Goal: Information Seeking & Learning: Find specific fact

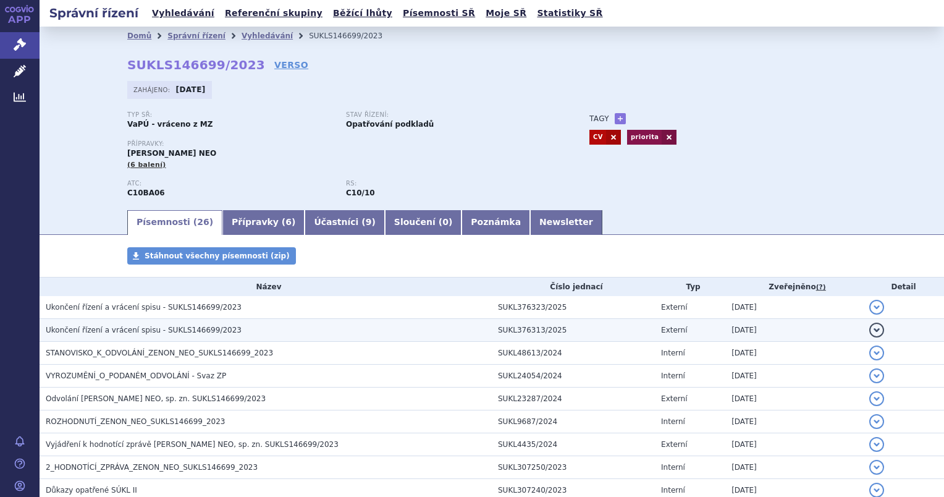
click at [78, 324] on h3 "Ukončení řízení a vrácení spisu - SUKLS146699/2023" at bounding box center [269, 330] width 446 height 12
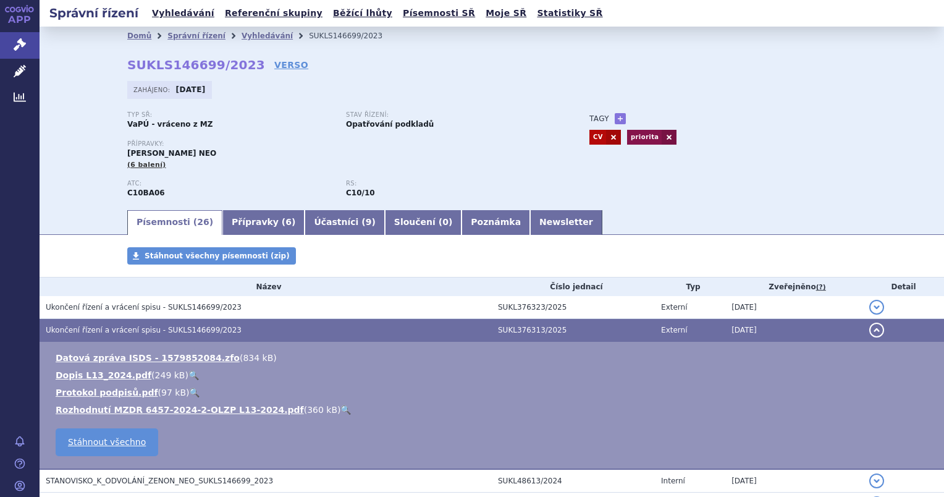
click at [189, 376] on link "🔍" at bounding box center [194, 375] width 11 height 10
click at [341, 410] on link "🔍" at bounding box center [346, 410] width 11 height 10
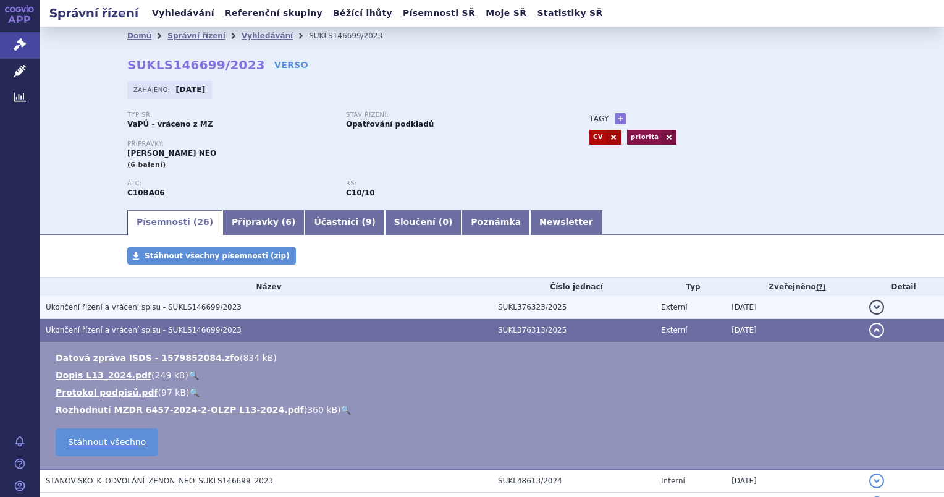
click at [178, 308] on span "Ukončení řízení a vrácení spisu - SUKLS146699/2023" at bounding box center [144, 307] width 196 height 9
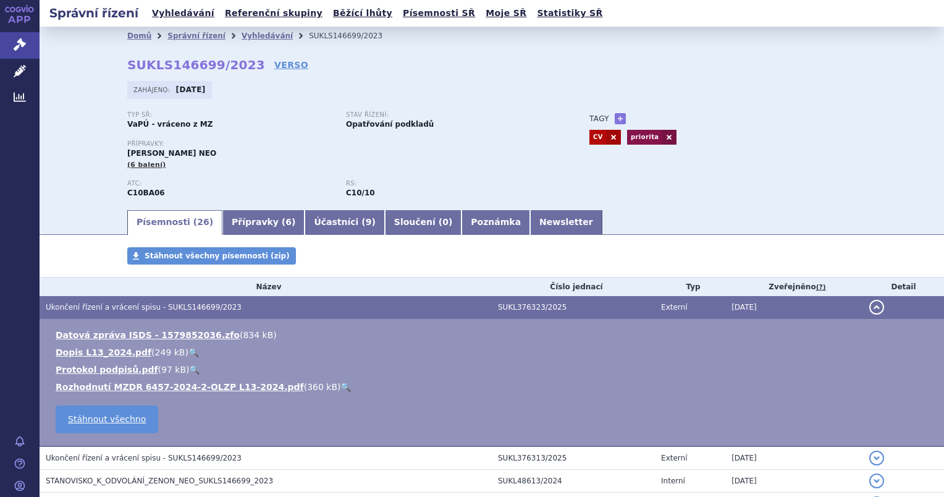
click at [341, 389] on link "🔍" at bounding box center [346, 387] width 11 height 10
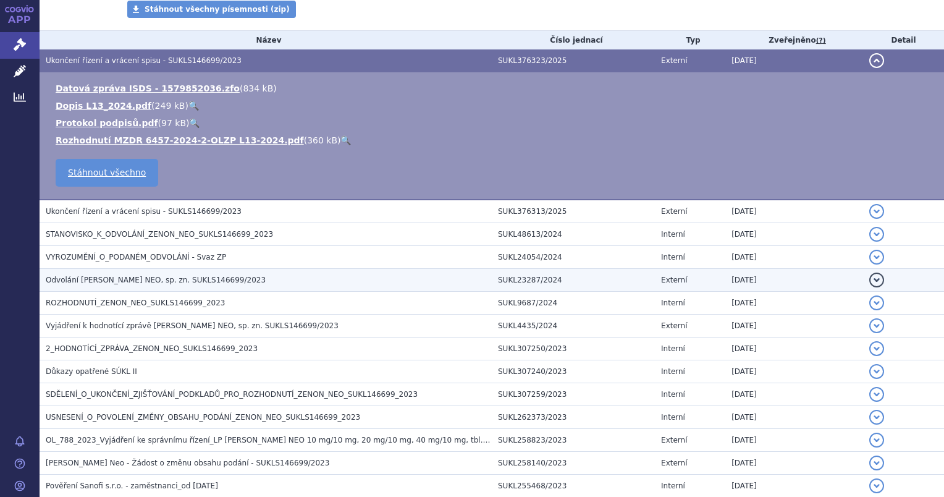
scroll to position [247, 0]
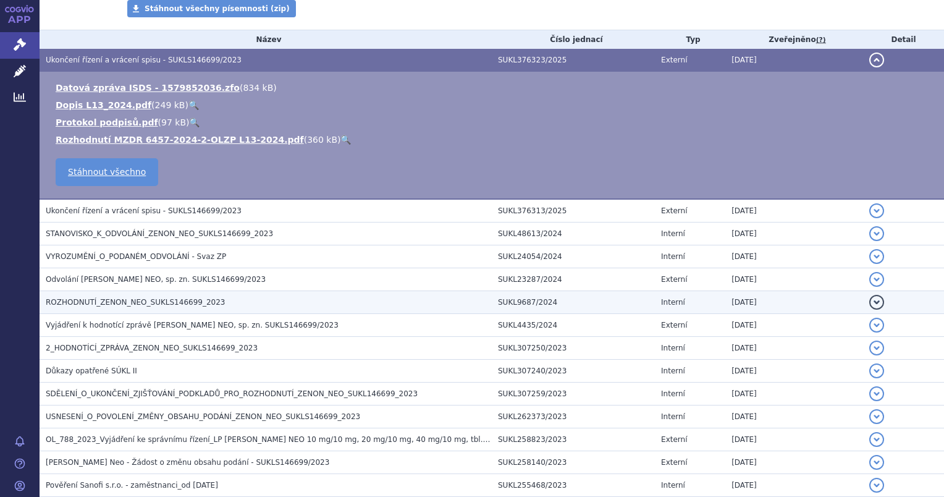
click at [111, 299] on span "ROZHODNUTÍ_ZENON_NEO_SUKLS146699_2023" at bounding box center [135, 302] width 179 height 9
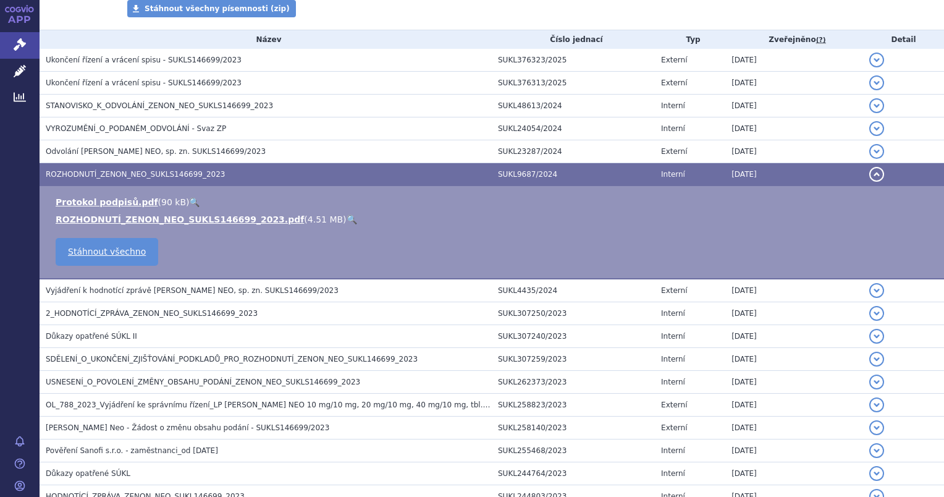
click at [347, 221] on link "🔍" at bounding box center [352, 219] width 11 height 10
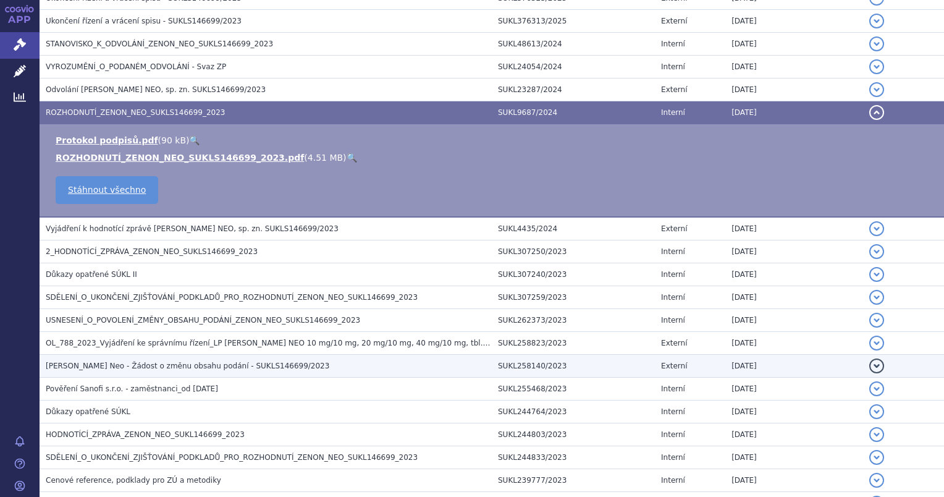
click at [100, 365] on span "Zenon Neo - Žádost o změnu obsahu podání - SUKLS146699/2023" at bounding box center [188, 366] width 284 height 9
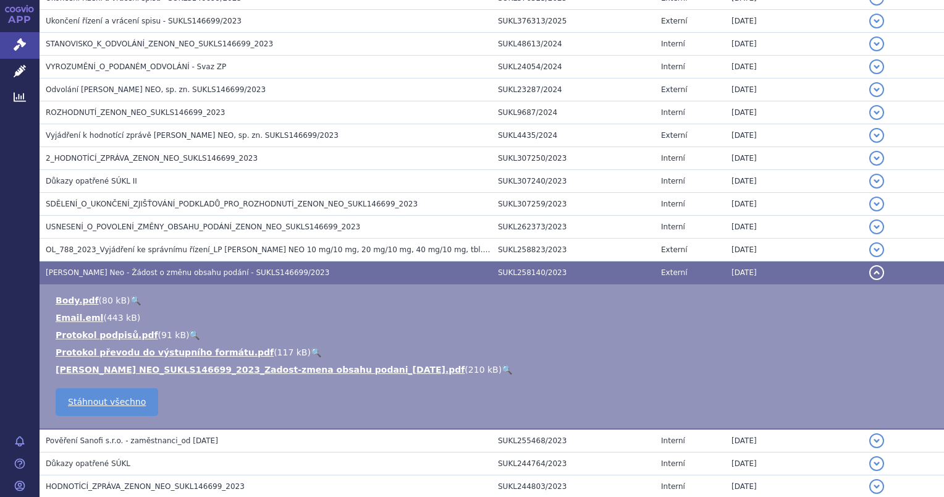
click at [502, 371] on link "🔍" at bounding box center [507, 370] width 11 height 10
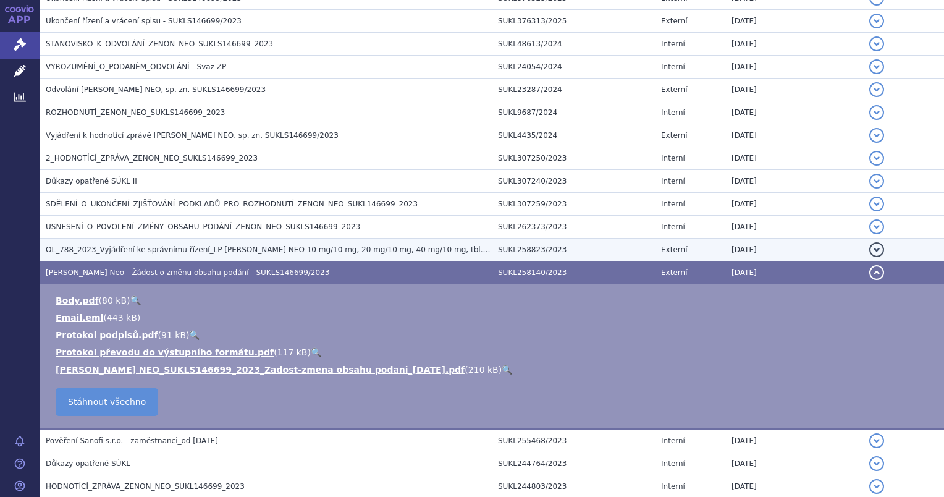
click at [89, 244] on h3 "OL_788_2023_Vyjádření ke správnímu řízení_LP ZENON NEO 10 mg/10 mg, 20 mg/10 mg…" at bounding box center [269, 250] width 446 height 12
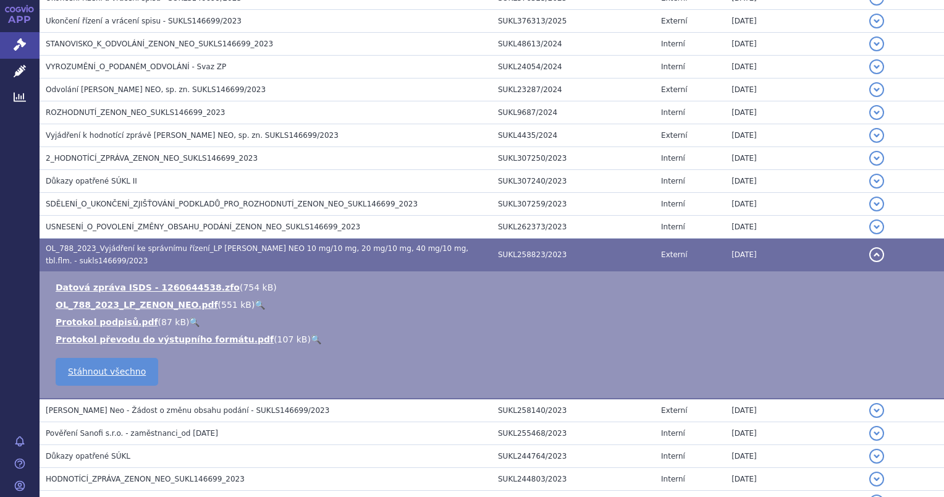
click at [255, 300] on link "🔍" at bounding box center [260, 305] width 11 height 10
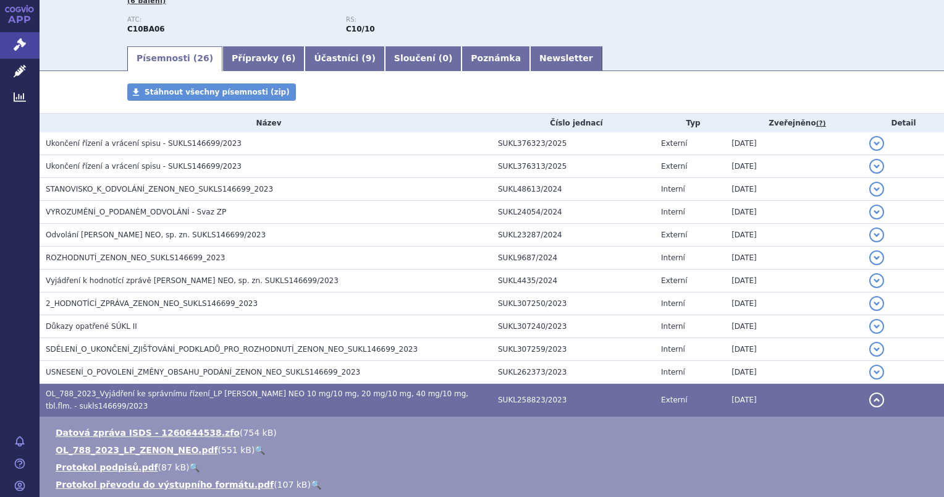
scroll to position [247, 0]
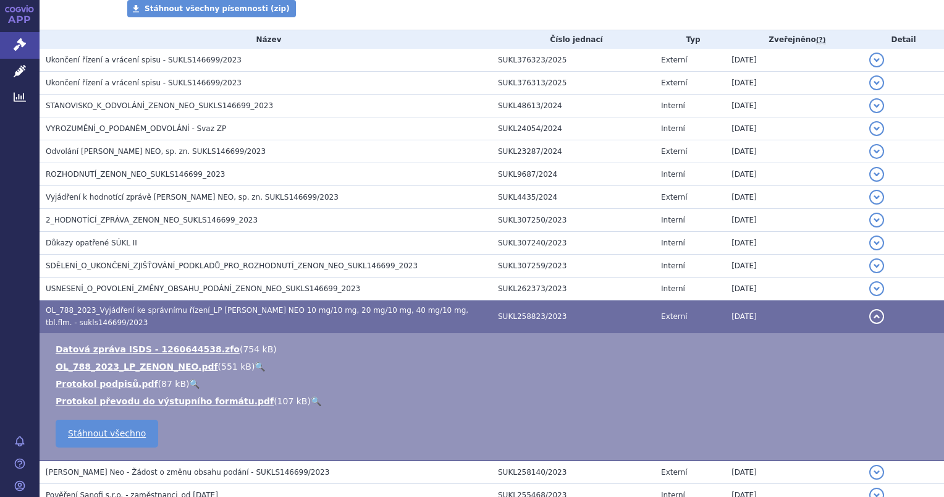
click at [870, 312] on button "detail" at bounding box center [877, 316] width 15 height 15
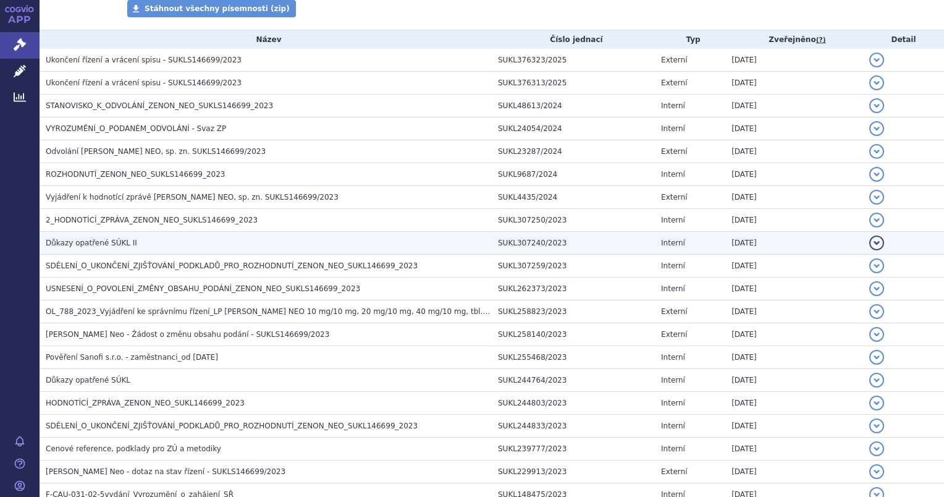
click at [108, 240] on span "Důkazy opatřené SÚKL II" at bounding box center [91, 243] width 91 height 9
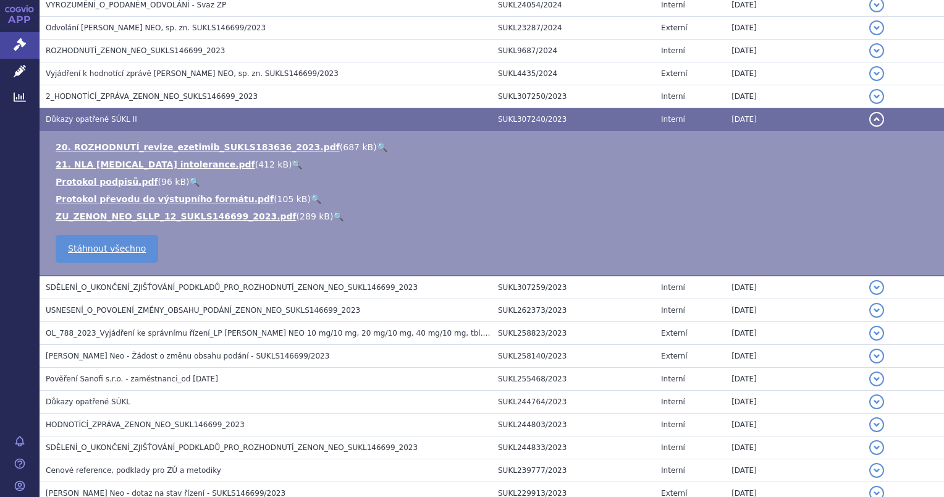
scroll to position [433, 0]
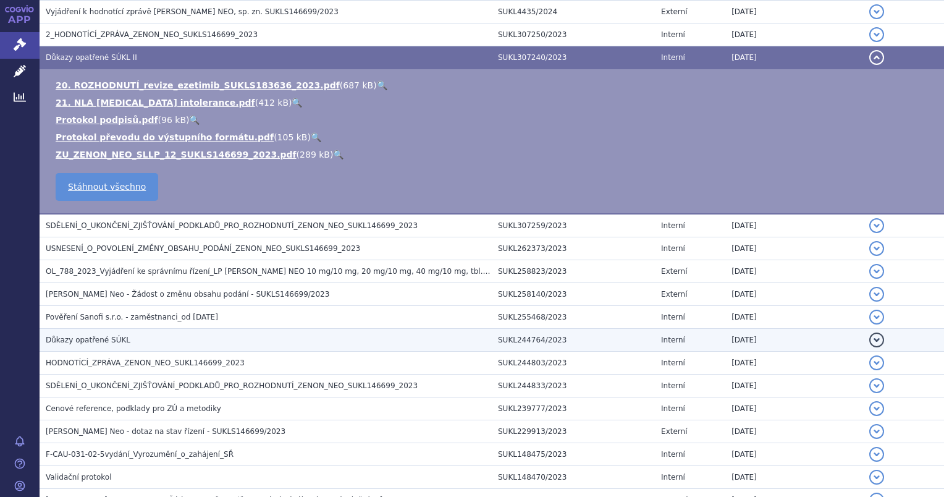
click at [156, 342] on h3 "Důkazy opatřené SÚKL" at bounding box center [269, 340] width 446 height 12
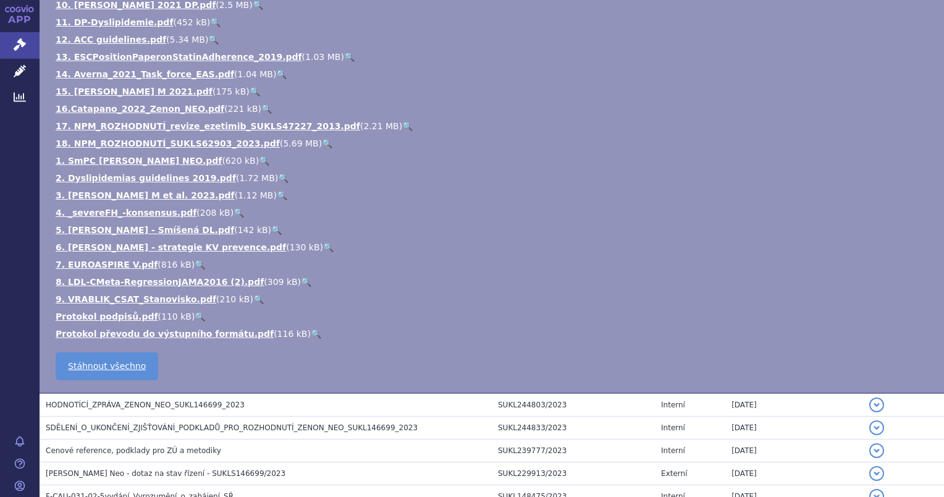
scroll to position [865, 0]
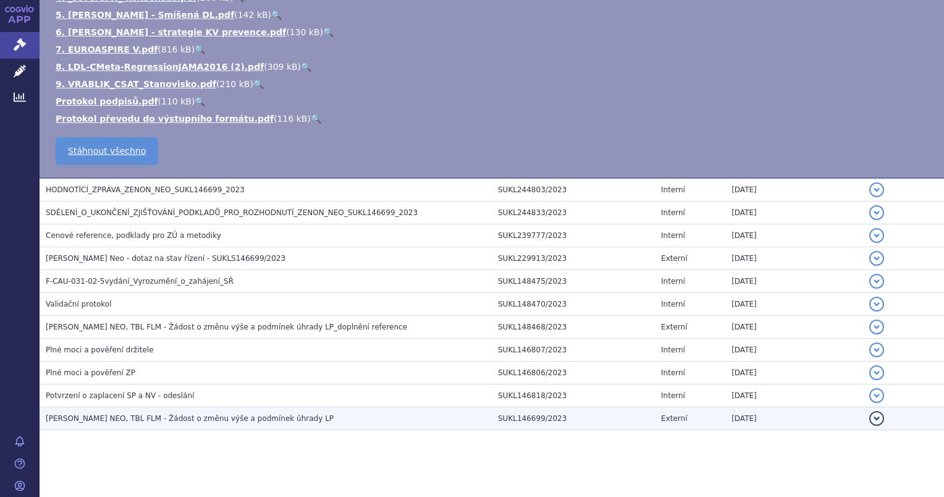
click at [108, 422] on h3 "ZENON NEO, TBL FLM - Žádost o změnu výše a podmínek úhrady LP" at bounding box center [269, 418] width 446 height 12
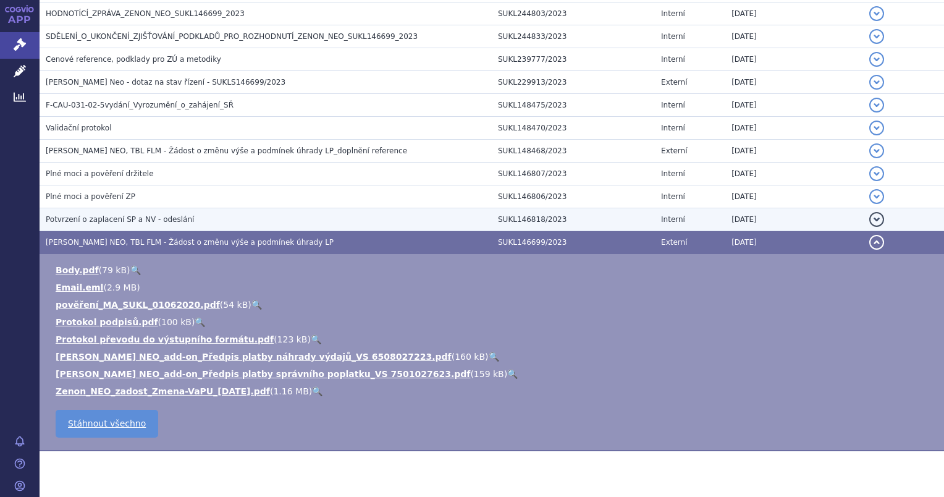
scroll to position [646, 0]
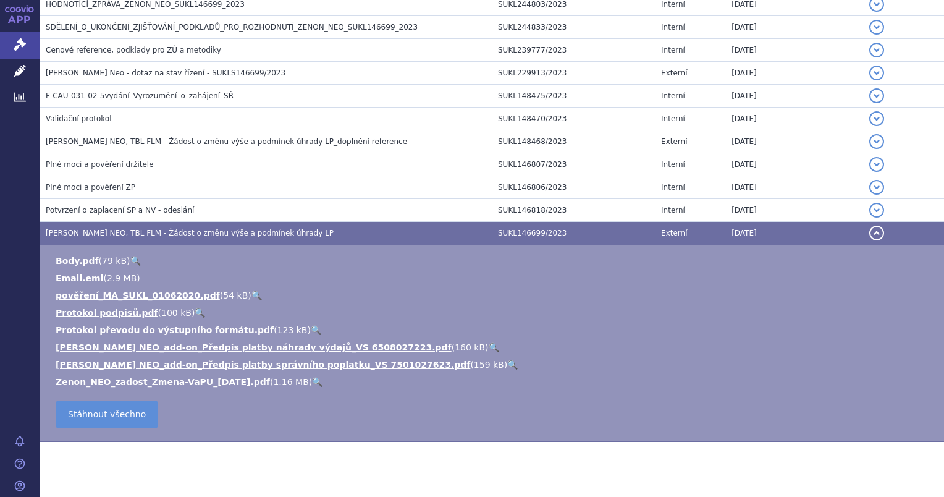
click at [312, 383] on link "🔍" at bounding box center [317, 382] width 11 height 10
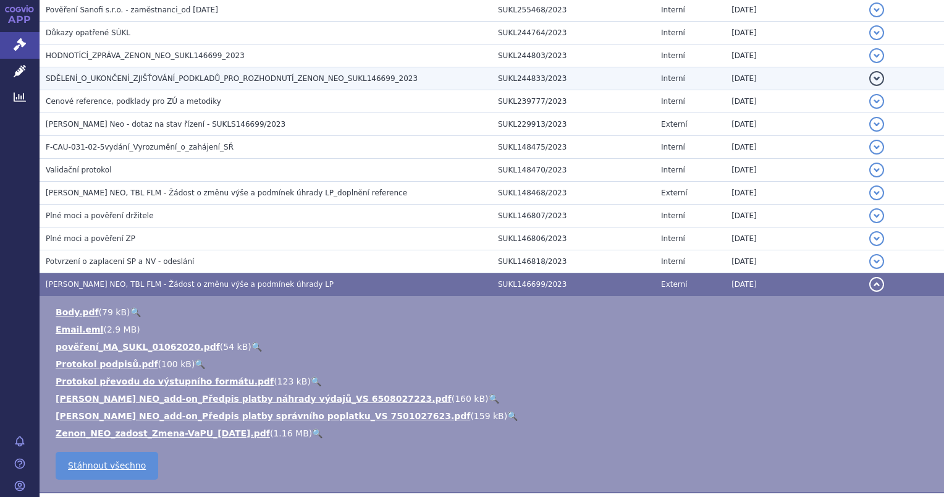
scroll to position [522, 0]
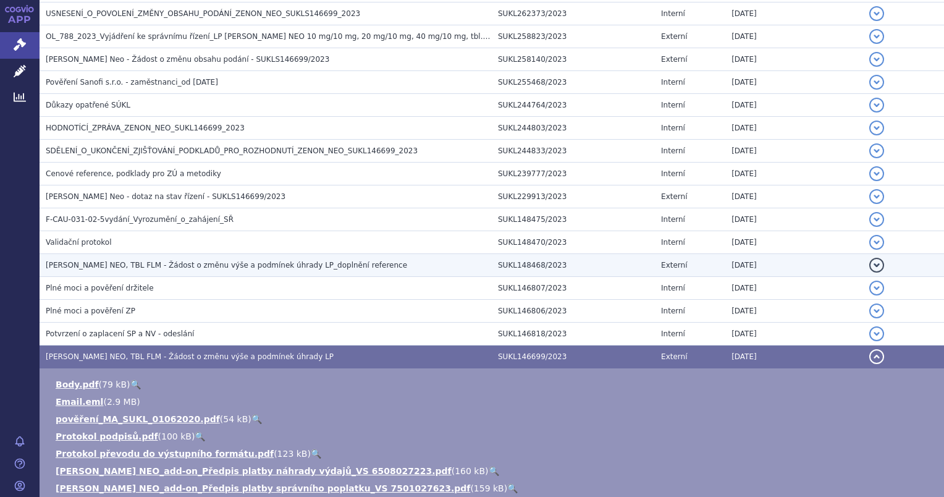
click at [72, 261] on span "ZENON NEO, TBL FLM - Žádost o změnu výše a podmínek úhrady LP_doplnění reference" at bounding box center [227, 265] width 362 height 9
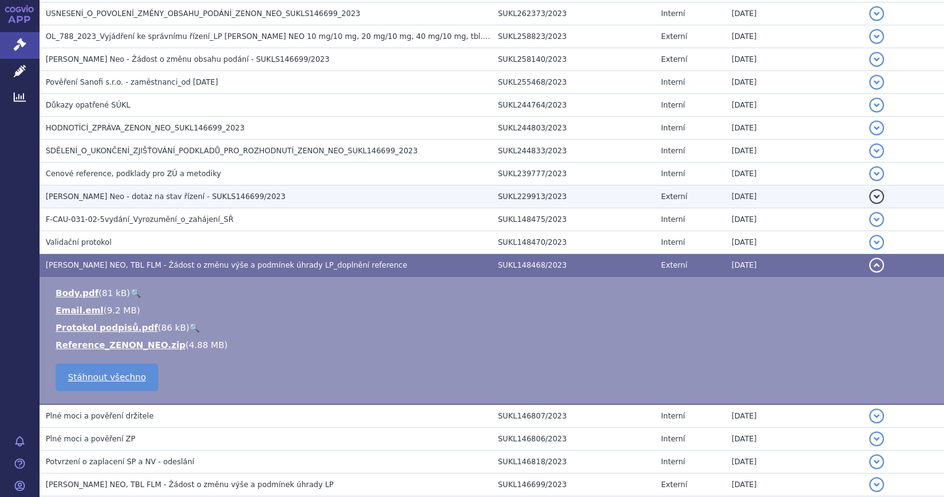
click at [74, 195] on span "Zenon Neo - dotaz na stav řízení - SUKLS146699/2023" at bounding box center [166, 196] width 240 height 9
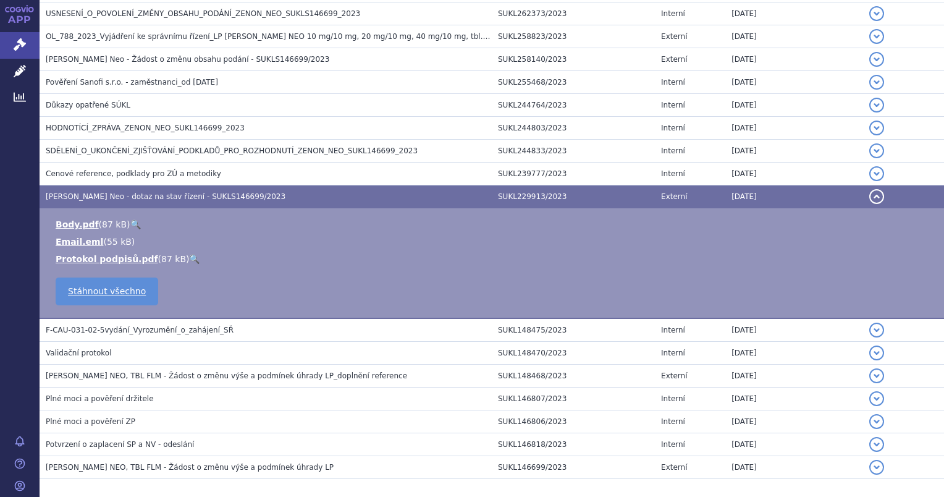
click at [130, 221] on link "🔍" at bounding box center [135, 224] width 11 height 10
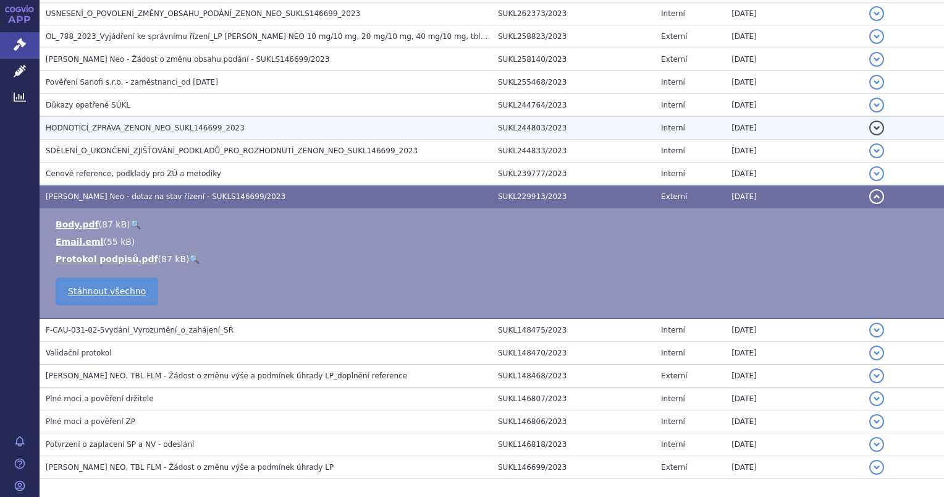
click at [114, 124] on span "HODNOTÍCÍ_ZPRÁVA_ZENON_NEO_SUKL146699_2023" at bounding box center [145, 128] width 199 height 9
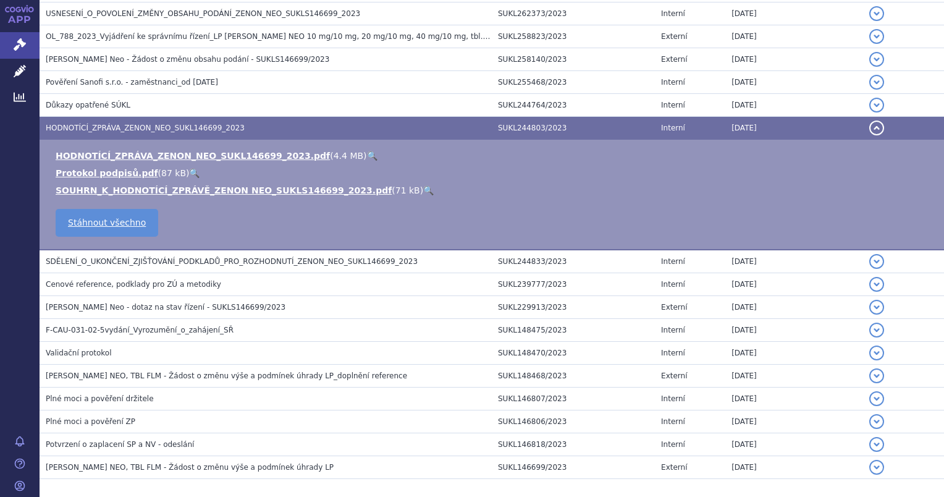
click at [367, 155] on link "🔍" at bounding box center [372, 156] width 11 height 10
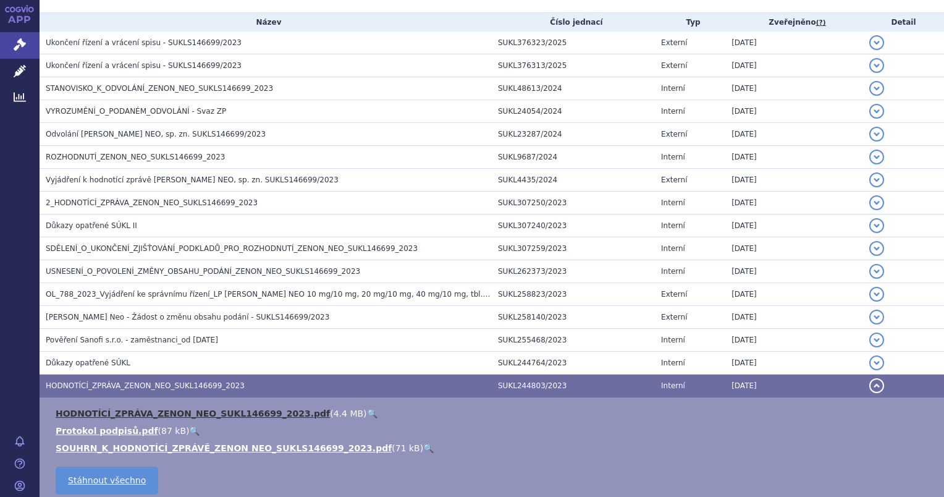
scroll to position [90, 0]
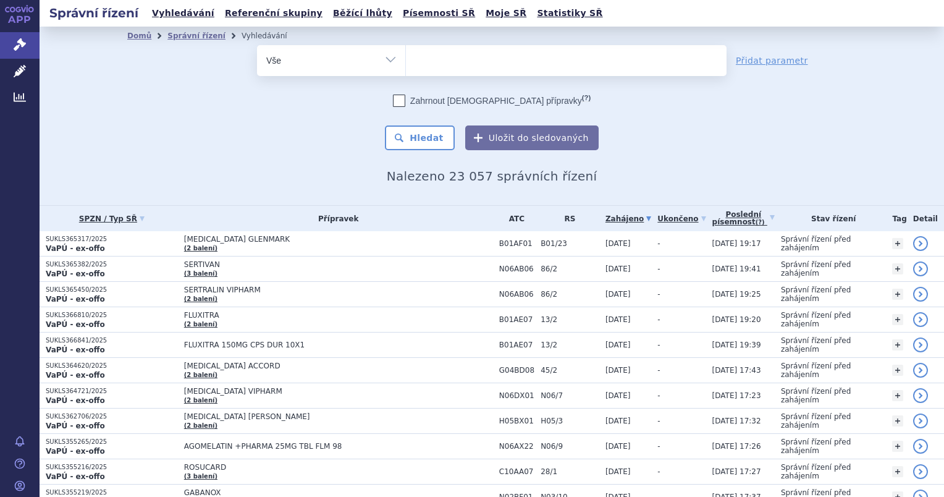
type input "SUKLS183636/2023"
select select "SUKLS183636/2023"
click button "Hledat"
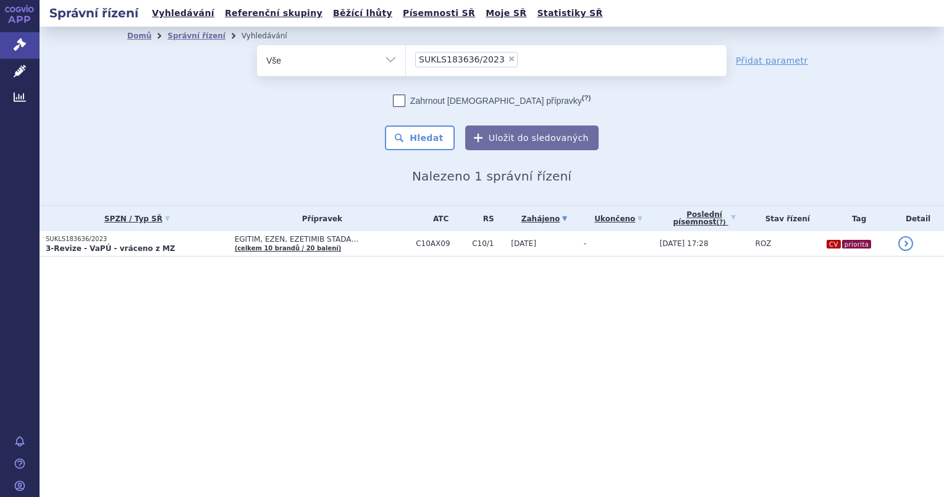
click at [72, 241] on p "SUKLS183636/2023" at bounding box center [137, 239] width 183 height 9
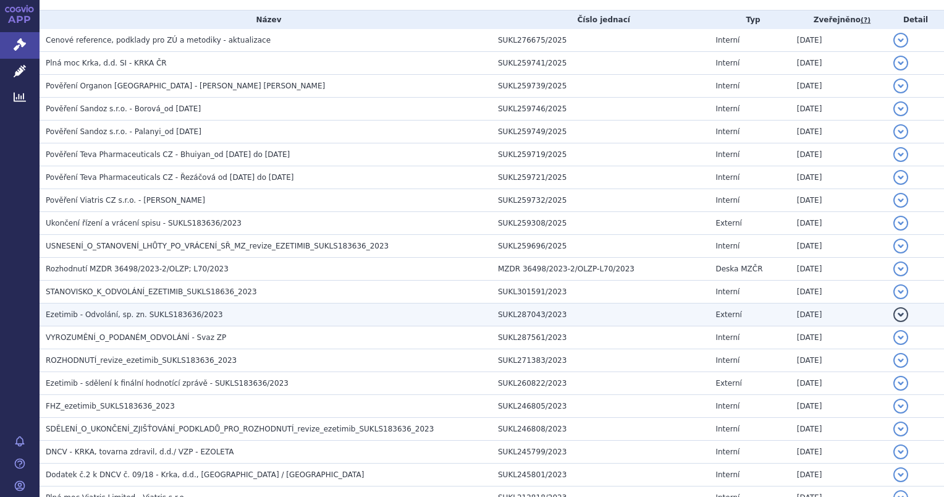
scroll to position [247, 0]
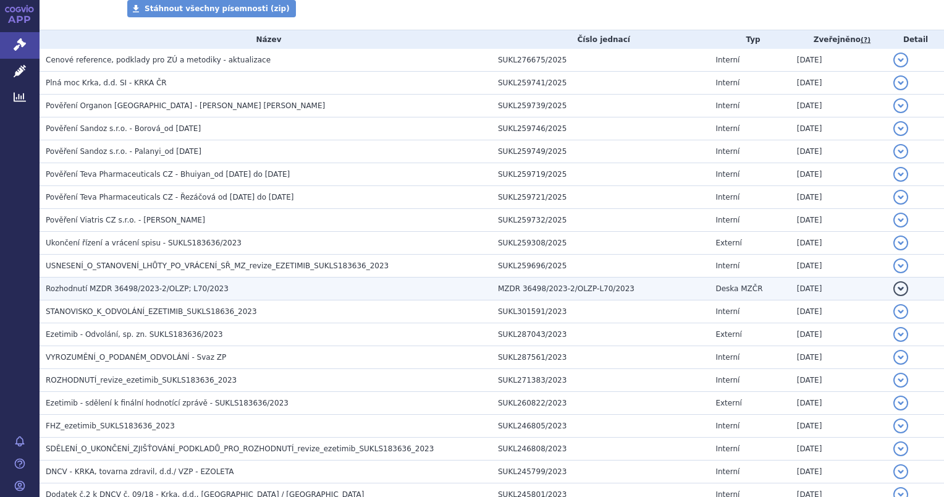
click at [88, 290] on span "Rozhodnutí MZDR 36498/2023-2/OLZP; L70/2023" at bounding box center [137, 288] width 183 height 9
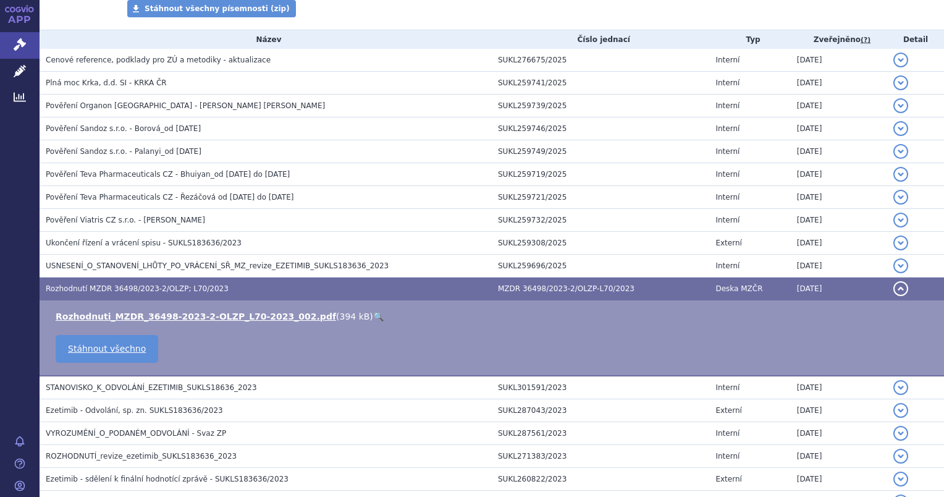
click at [373, 317] on link "🔍" at bounding box center [378, 316] width 11 height 10
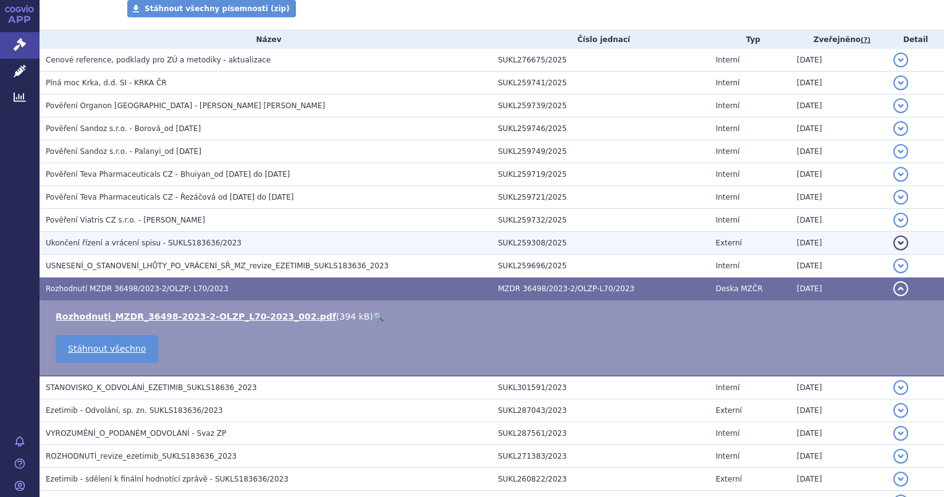
click at [104, 245] on span "Ukončení řízení a vrácení spisu - SUKLS183636/2023" at bounding box center [144, 243] width 196 height 9
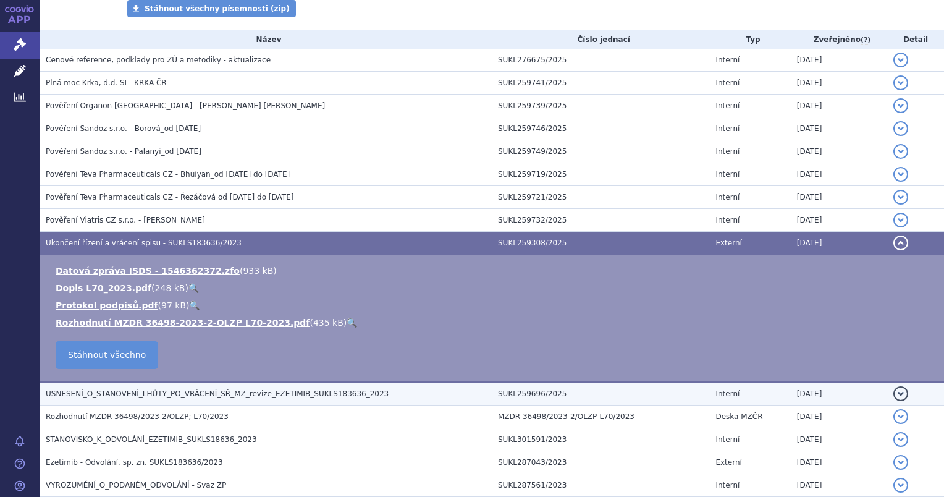
click at [140, 393] on span "USNESENÍ_O_STANOVENÍ_LHŮTY_PO_VRÁCENÍ_SŘ_MZ_revize_EZETIMIB_SUKLS183636_2023" at bounding box center [217, 393] width 343 height 9
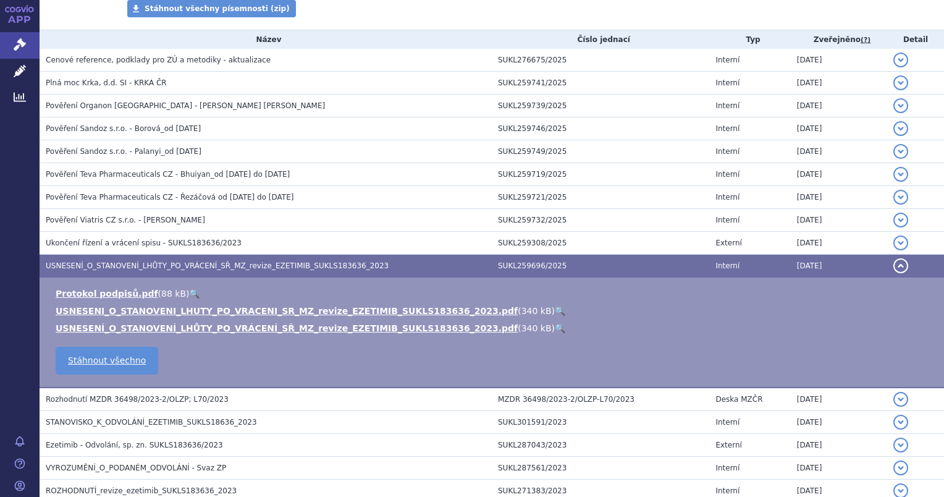
click at [555, 309] on link "🔍" at bounding box center [560, 311] width 11 height 10
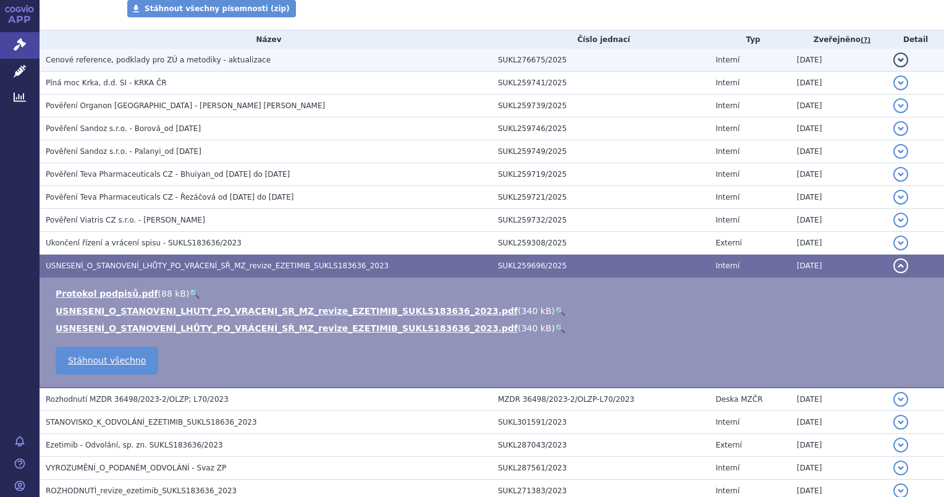
click at [130, 64] on span "Cenové reference, podklady pro ZÚ a metodiky - aktualizace" at bounding box center [158, 60] width 225 height 9
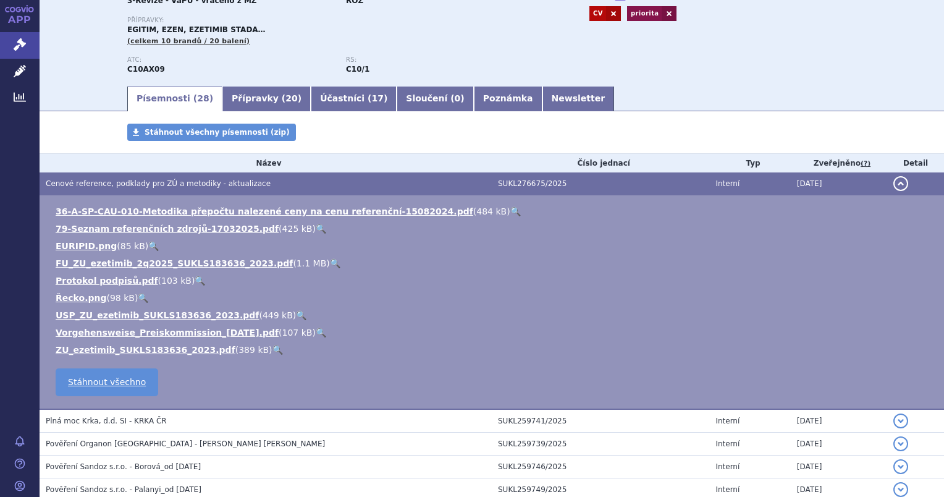
scroll to position [0, 0]
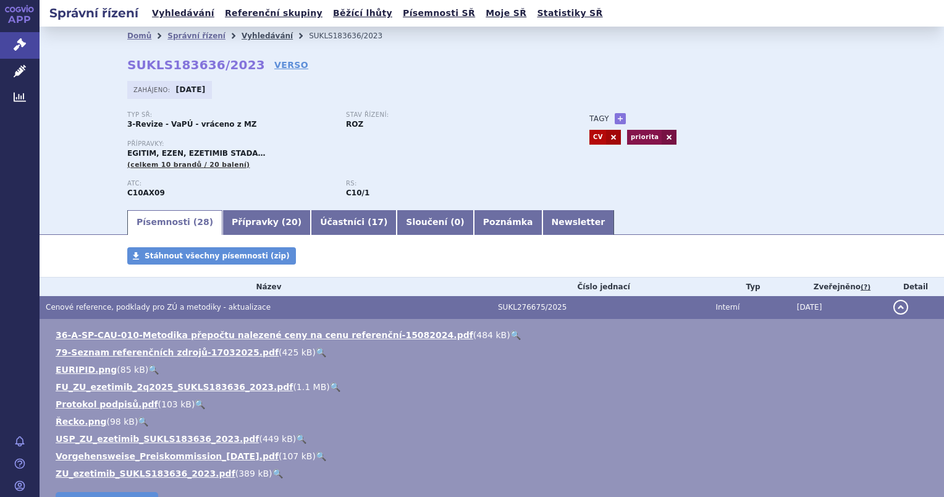
click at [242, 37] on link "Vyhledávání" at bounding box center [267, 36] width 51 height 9
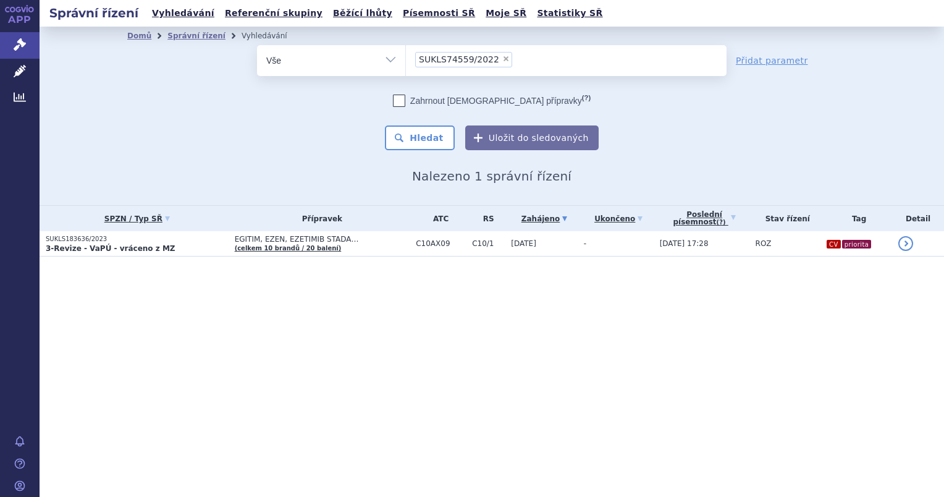
select select "SUKLS74559/2022"
click at [400, 135] on button "Hledat" at bounding box center [420, 137] width 70 height 25
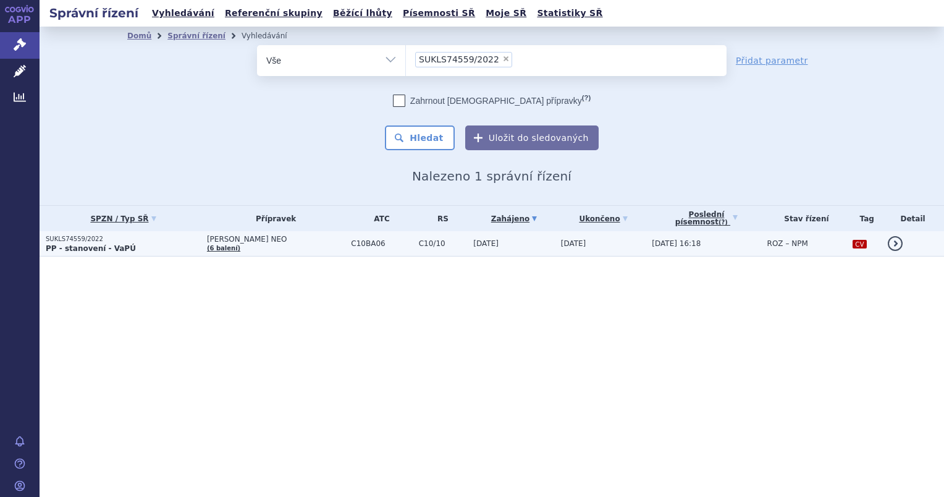
click at [114, 242] on p "SUKLS74559/2022" at bounding box center [123, 239] width 155 height 9
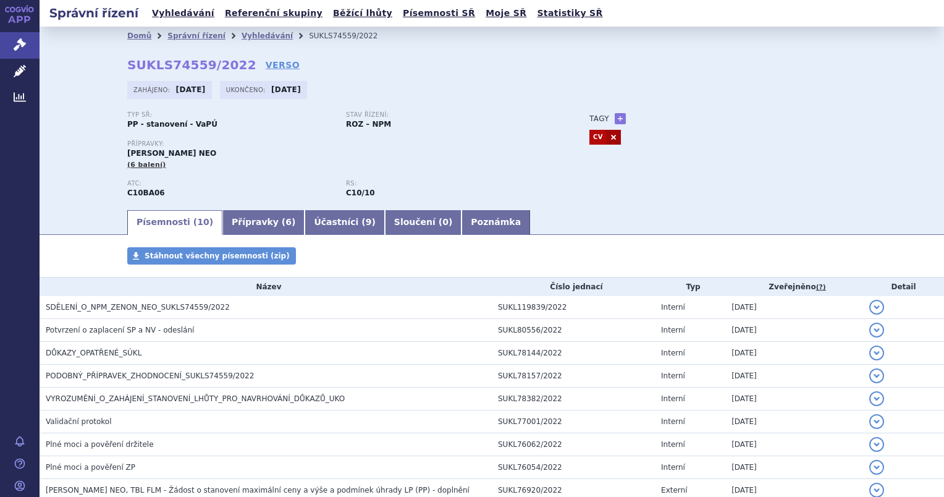
scroll to position [102, 0]
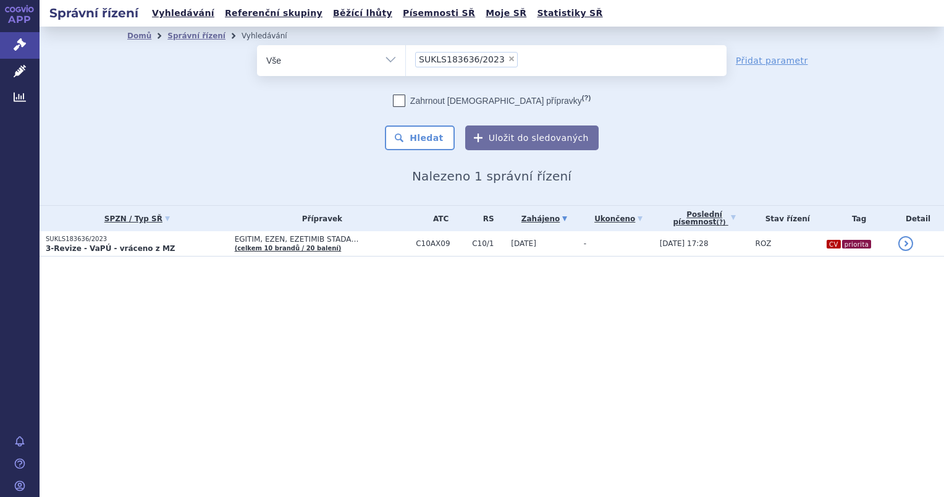
select select
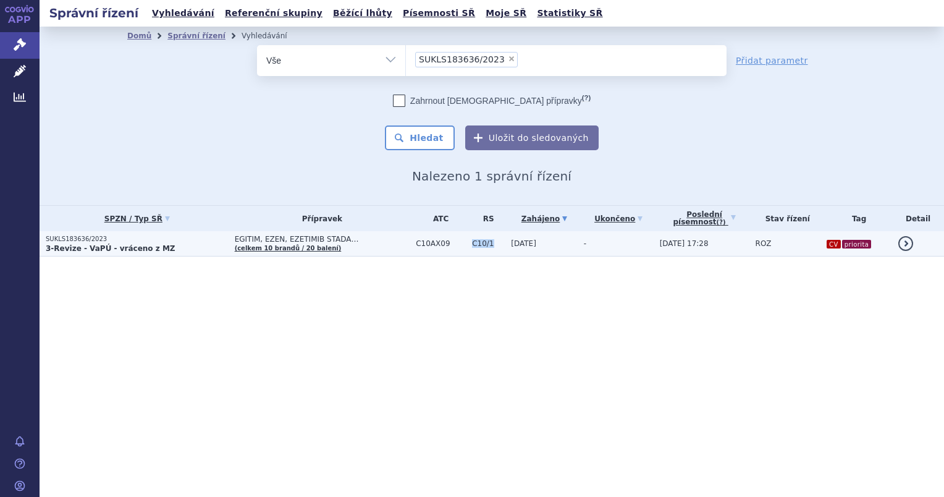
drag, startPoint x: 464, startPoint y: 240, endPoint x: 485, endPoint y: 248, distance: 22.5
click at [485, 248] on td "C10/1" at bounding box center [485, 243] width 39 height 25
copy span "C10/1"
click at [70, 237] on p "SUKLS183636/2023" at bounding box center [137, 239] width 183 height 9
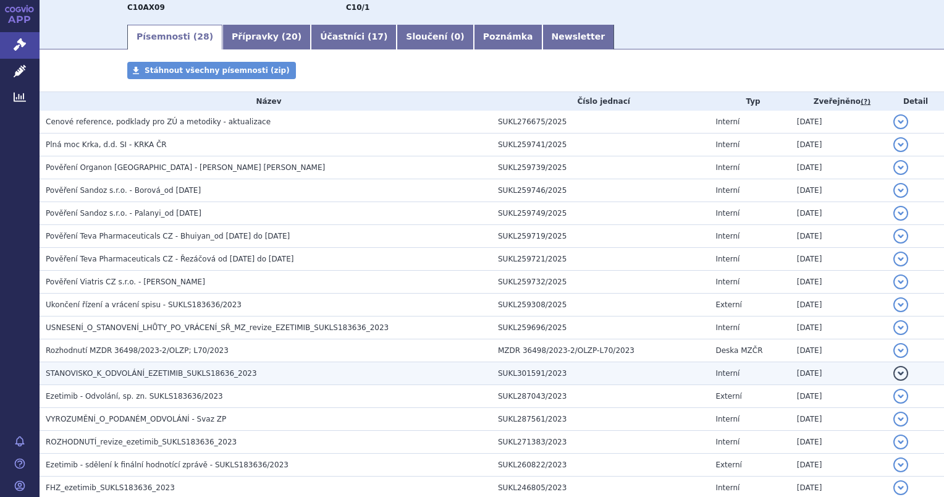
scroll to position [124, 0]
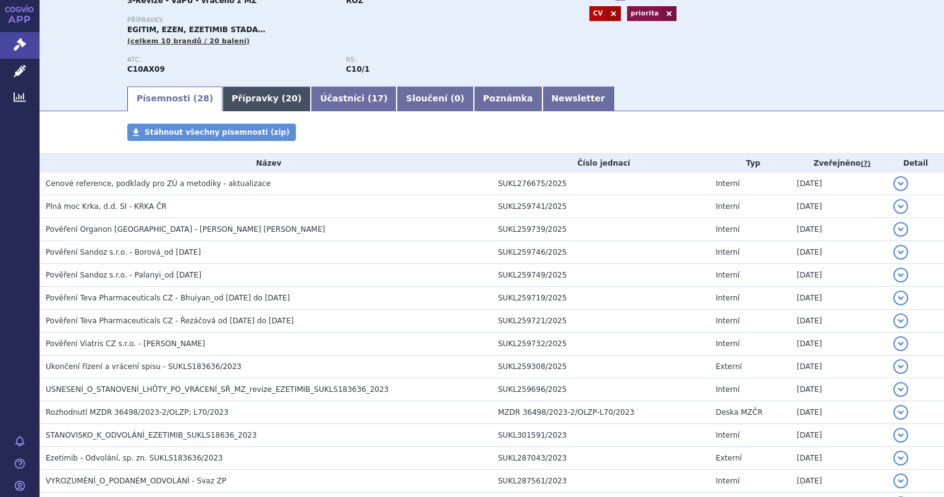
click at [234, 109] on link "Přípravky ( 20 )" at bounding box center [266, 99] width 88 height 25
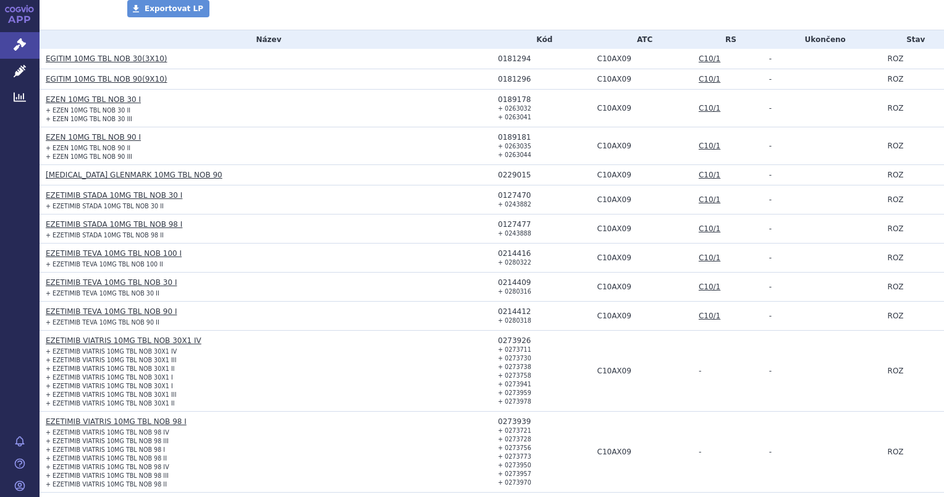
scroll to position [309, 0]
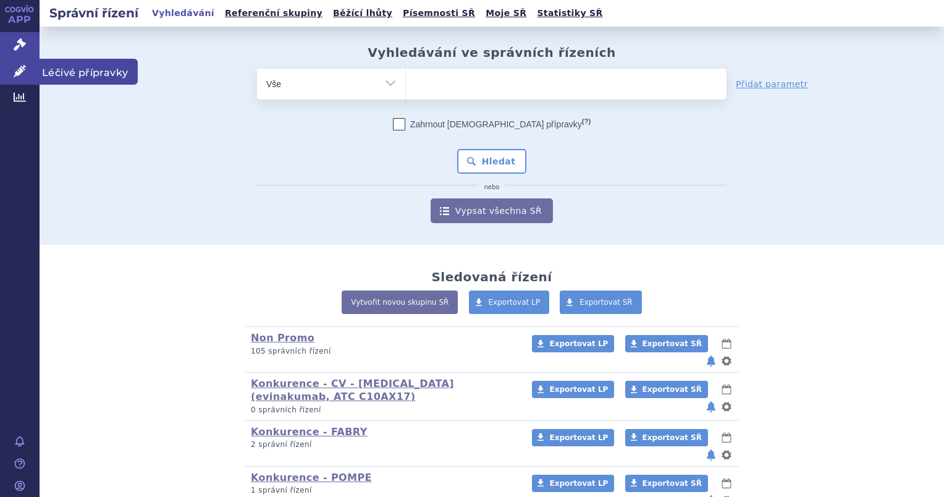
click at [18, 67] on icon at bounding box center [20, 71] width 12 height 12
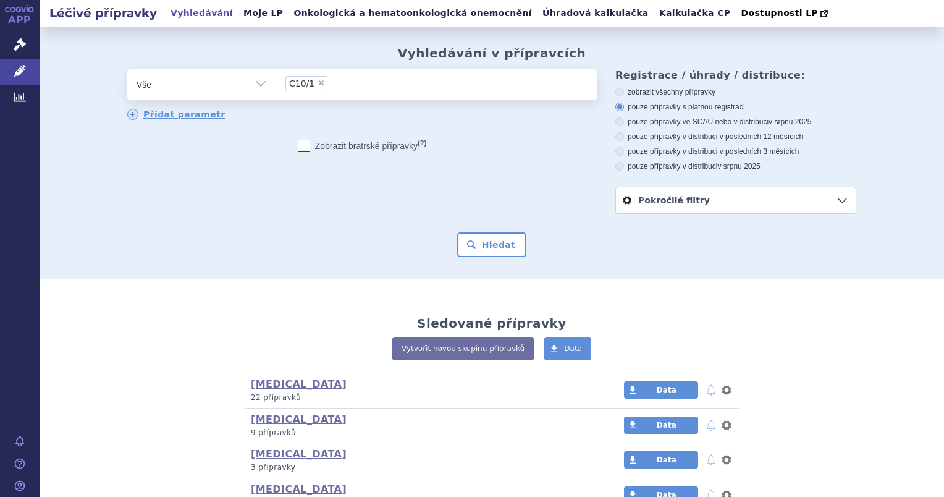
type input "C10/1"
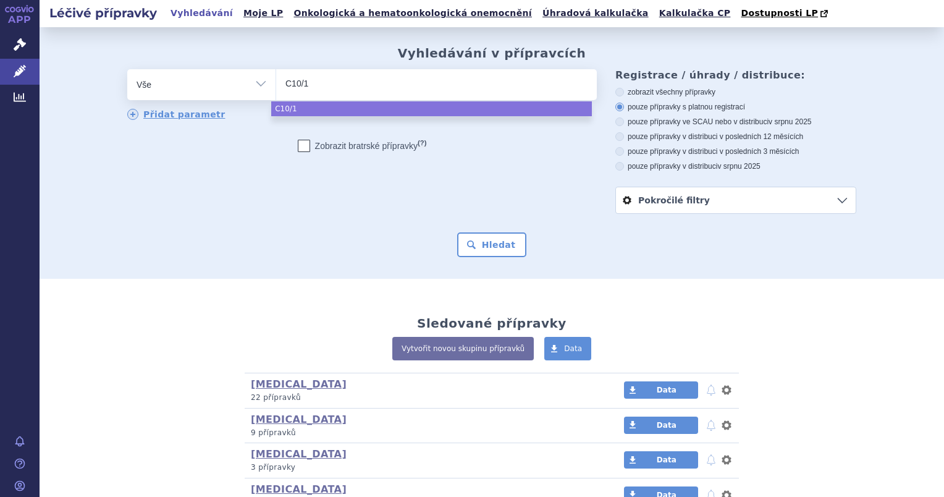
select select "C10/1"
click at [195, 77] on select "Vše Přípravek/SUKL kód MAH VPOIS ATC/Aktivní látka Léková forma Síla" at bounding box center [201, 83] width 148 height 28
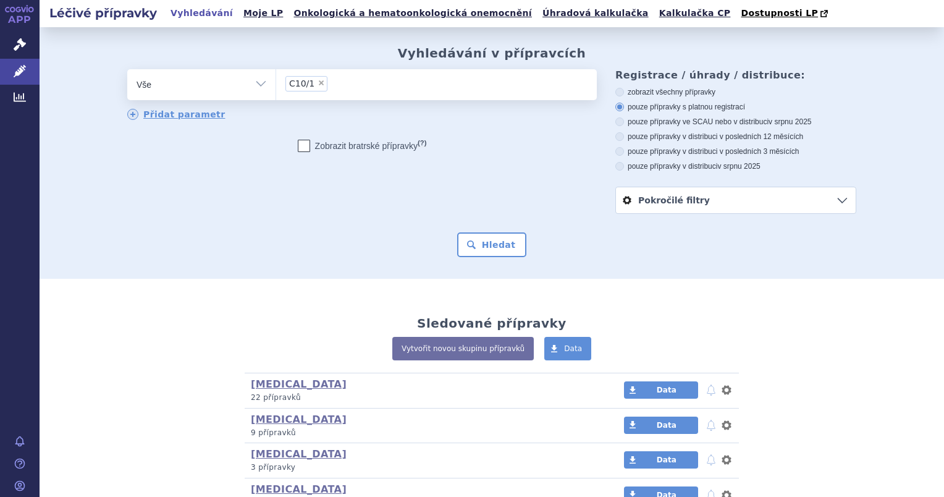
click at [176, 90] on select "Vše Přípravek/SUKL kód MAH VPOIS ATC/Aktivní látka Léková forma Síla" at bounding box center [201, 83] width 148 height 28
select select "filter-reference-group"
click at [127, 70] on select "Vše Přípravek/SUKL kód MAH VPOIS ATC/Aktivní látka Léková forma Síla" at bounding box center [201, 83] width 148 height 28
click at [314, 77] on ul at bounding box center [436, 82] width 321 height 26
click at [276, 77] on select at bounding box center [276, 84] width 1 height 31
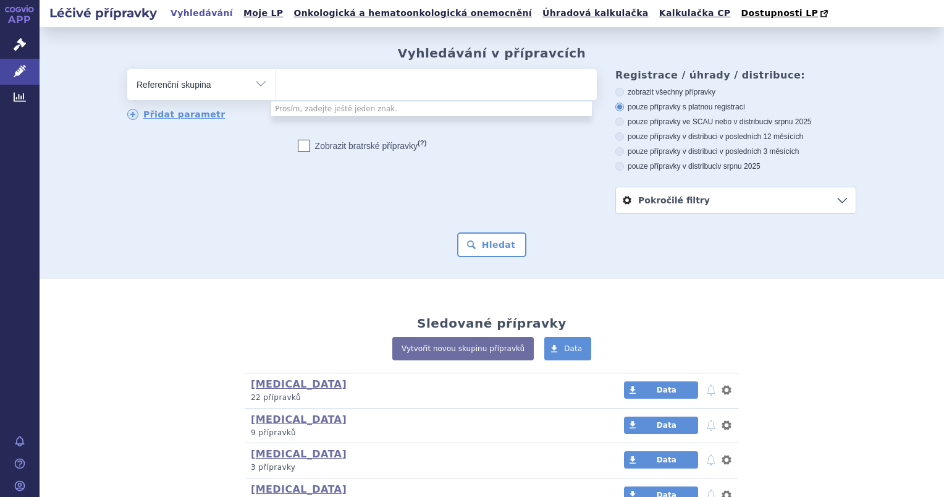
paste input "C10/1"
type input "C10/1"
select select "C10/1"
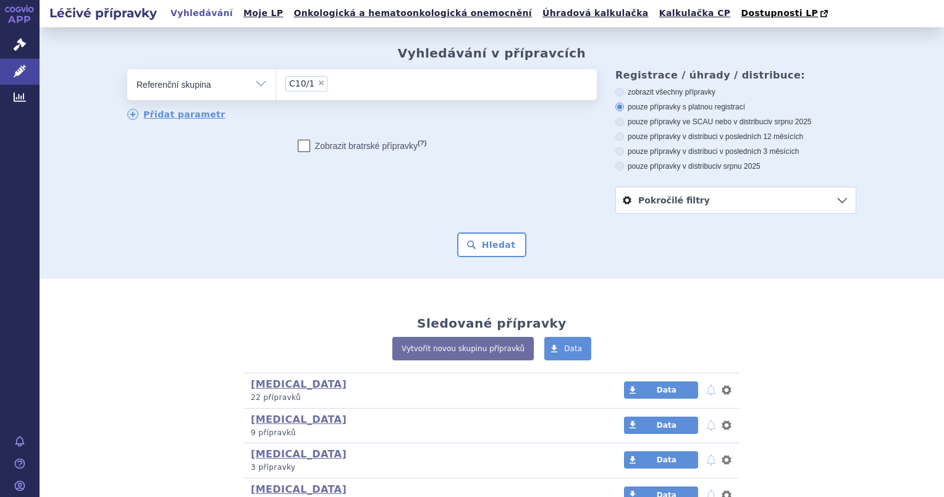
select select
type input "C10/1"
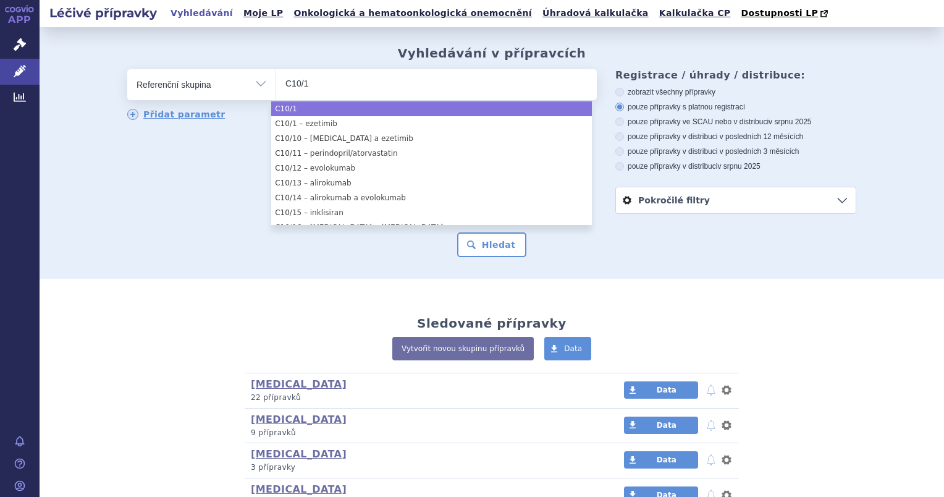
click at [286, 82] on input "C10/1" at bounding box center [305, 82] width 39 height 15
select select "C10/1"
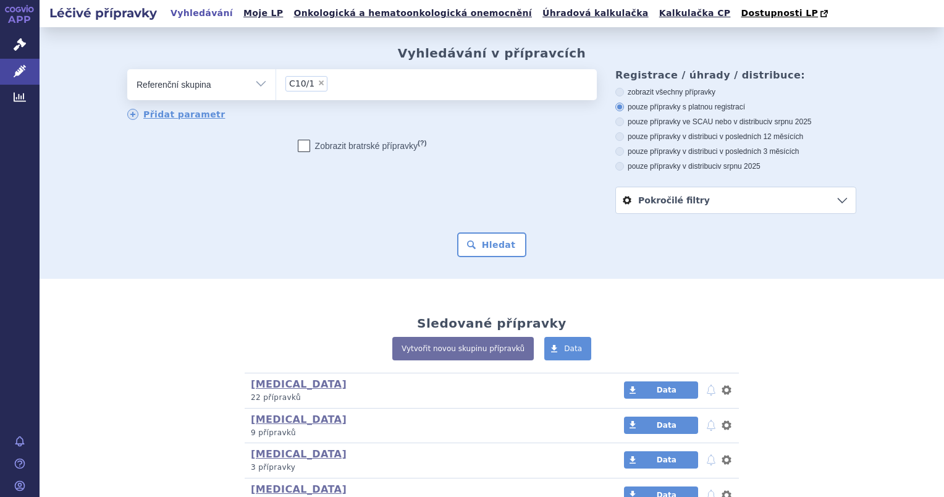
select select
type input "C10/1"
type input "C"
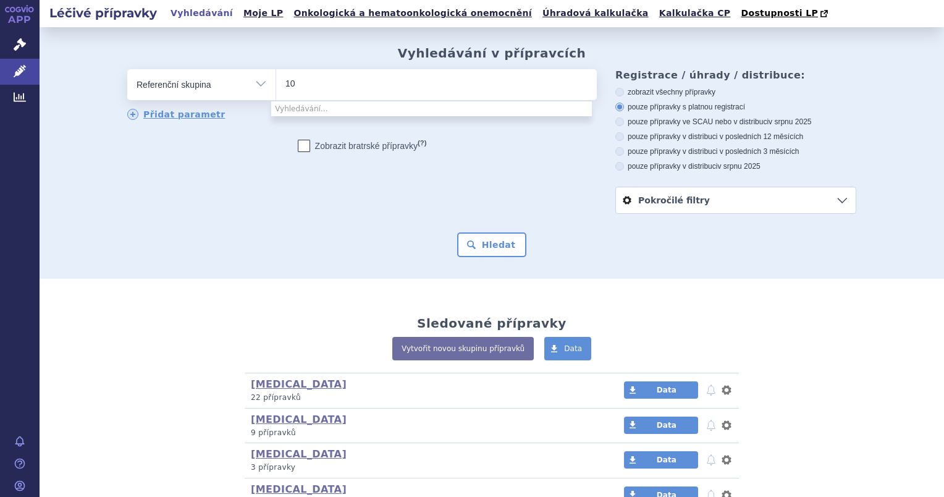
type input "1"
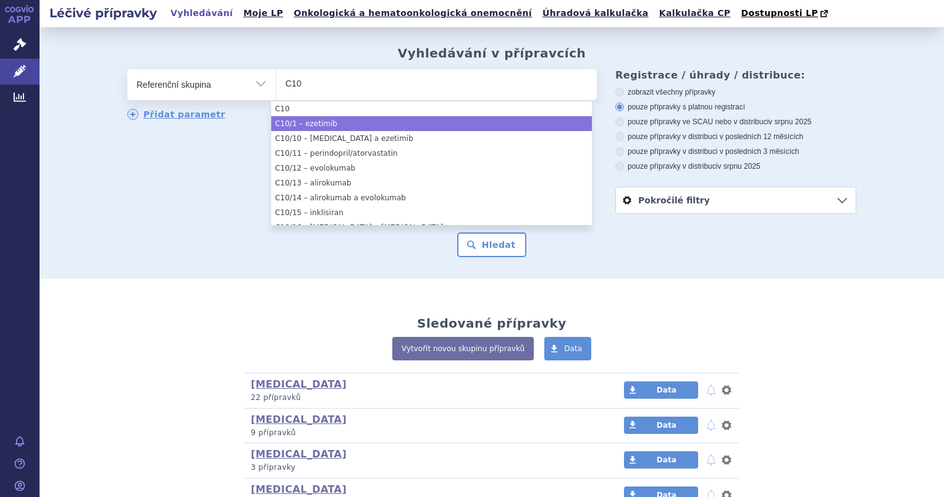
type input "C10"
select select "e7a4bad7-46a6-4006-807e-de4818c011a7"
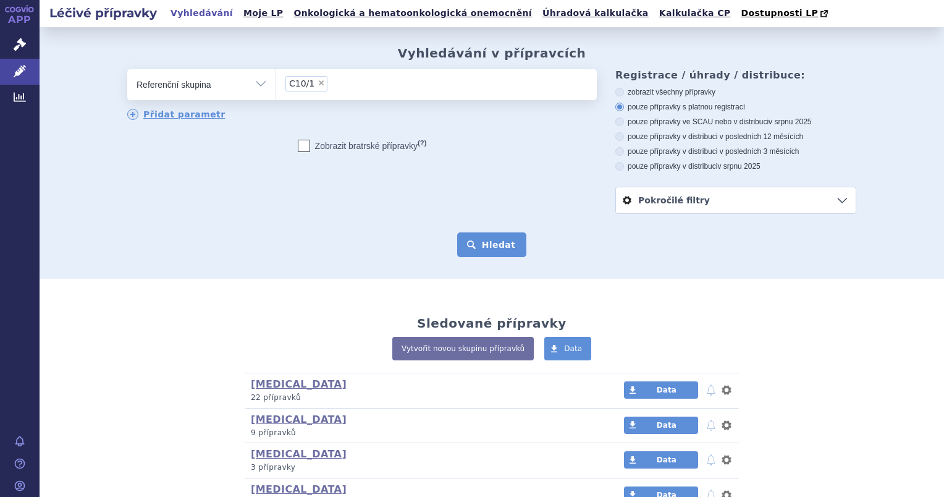
click at [472, 235] on button "Hledat" at bounding box center [492, 244] width 70 height 25
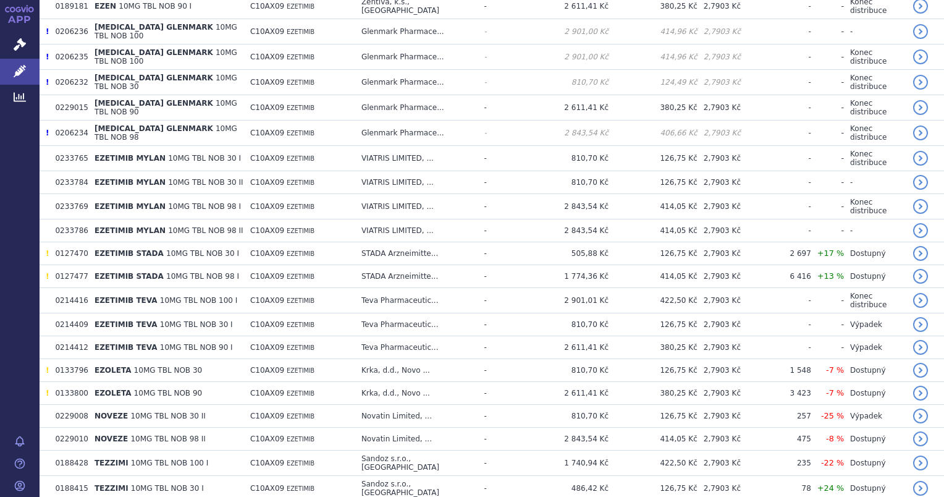
scroll to position [453, 0]
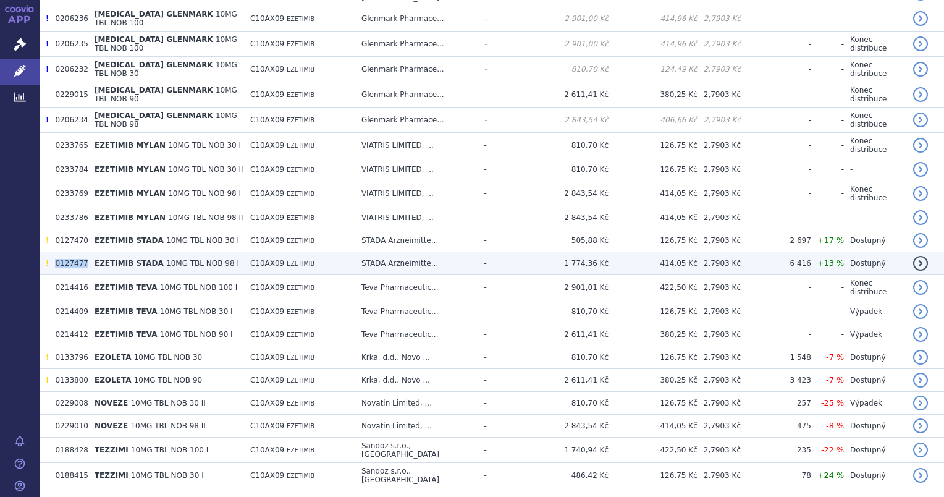
drag, startPoint x: 54, startPoint y: 230, endPoint x: 82, endPoint y: 231, distance: 27.8
click at [82, 252] on td "0127477" at bounding box center [68, 263] width 39 height 23
drag, startPoint x: 82, startPoint y: 231, endPoint x: 75, endPoint y: 230, distance: 6.9
copy td "0127477"
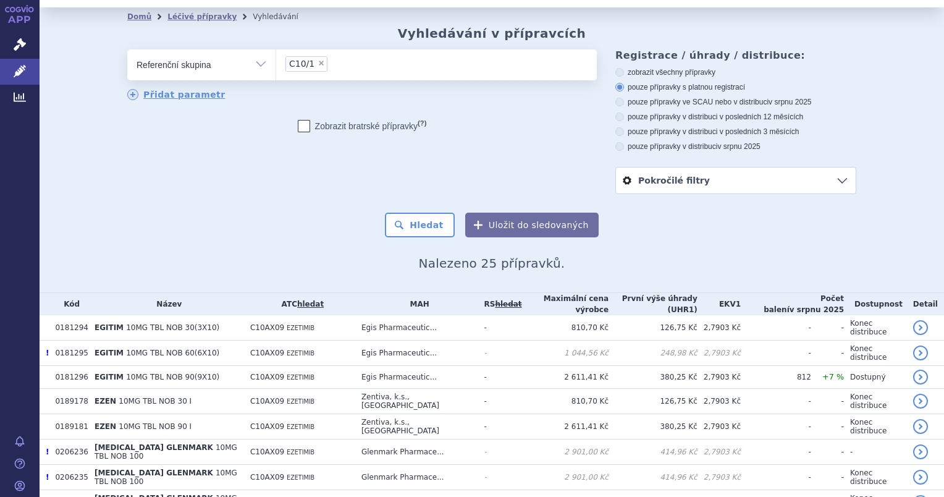
scroll to position [0, 0]
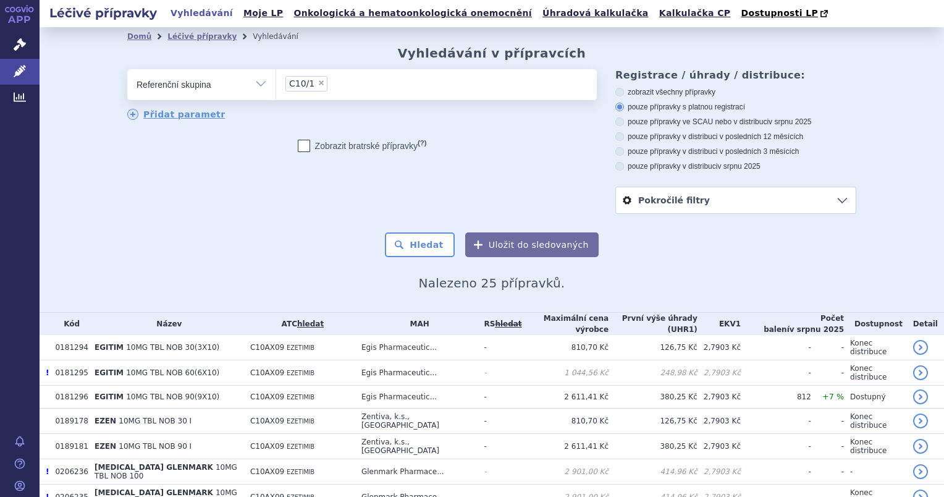
click at [255, 91] on select "Vše Přípravek/SUKL kód MAH VPOIS ATC/Aktivní látka Léková forma Síla" at bounding box center [201, 83] width 148 height 28
select select "filter-all"
click at [127, 70] on select "Vše Přípravek/SUKL kód MAH VPOIS ATC/Aktivní látka Léková forma Síla" at bounding box center [201, 83] width 148 height 28
click at [300, 93] on ul at bounding box center [436, 82] width 321 height 26
click at [276, 93] on select at bounding box center [276, 84] width 1 height 31
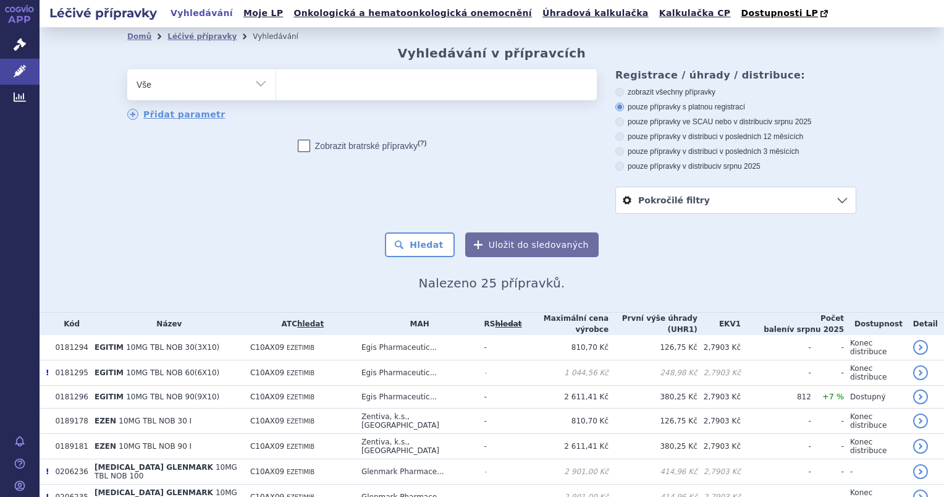
paste input "0127477"
type input "0127477"
select select "0127477"
click at [405, 240] on button "Hledat" at bounding box center [420, 244] width 70 height 25
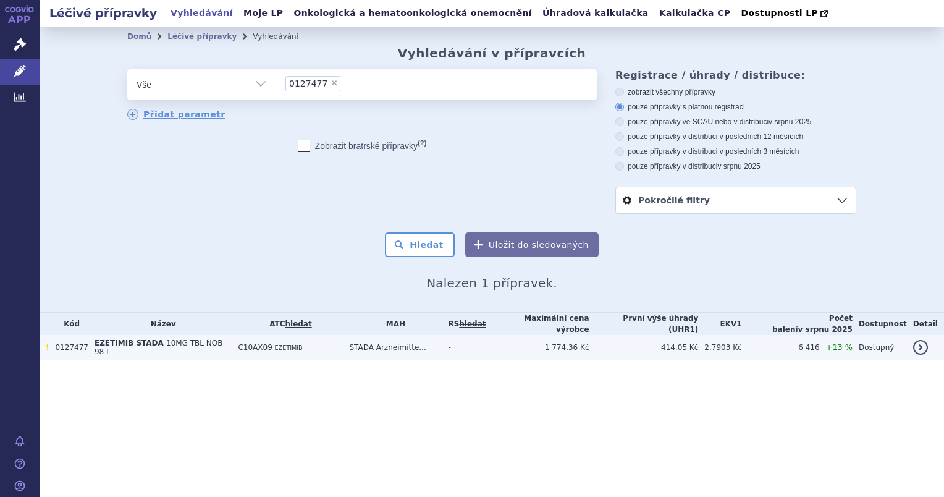
click at [133, 344] on span "EZETIMIB STADA" at bounding box center [129, 343] width 69 height 9
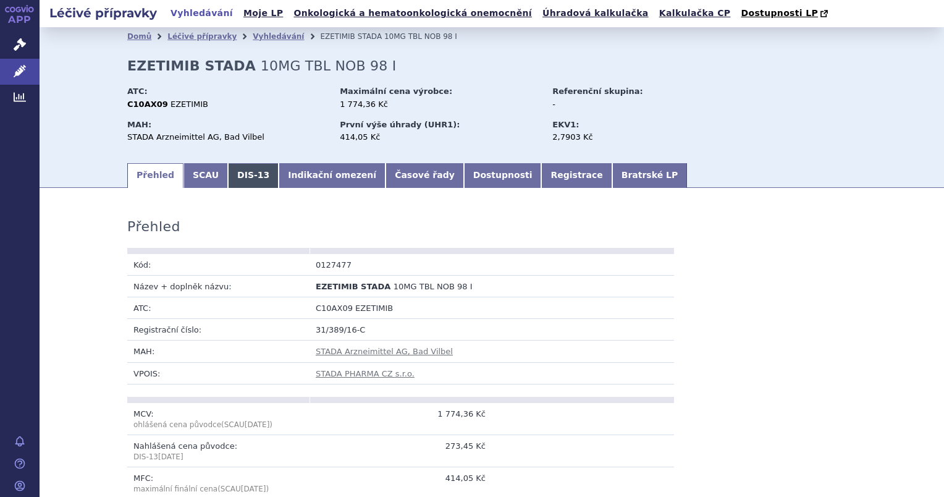
click at [228, 170] on link "DIS-13" at bounding box center [253, 175] width 51 height 25
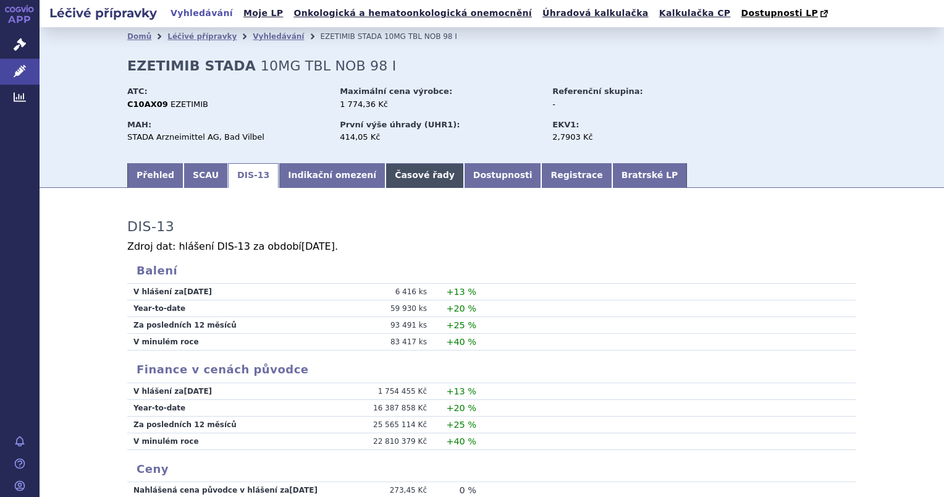
click at [386, 177] on link "Časové řady" at bounding box center [425, 175] width 78 height 25
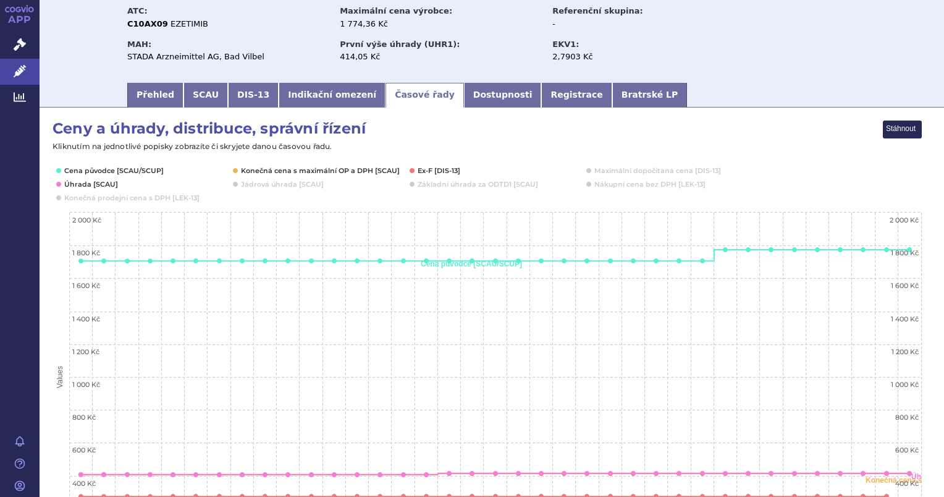
scroll to position [19, 0]
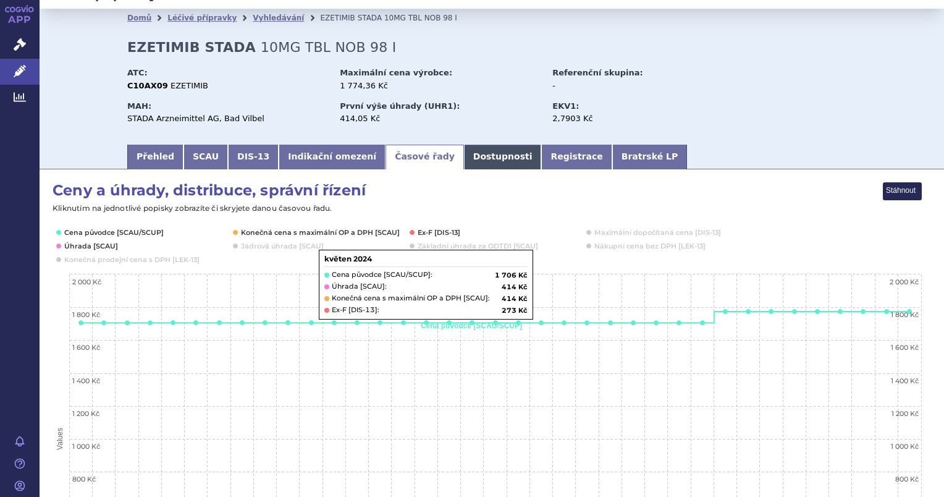
click at [464, 156] on link "Dostupnosti" at bounding box center [503, 157] width 78 height 25
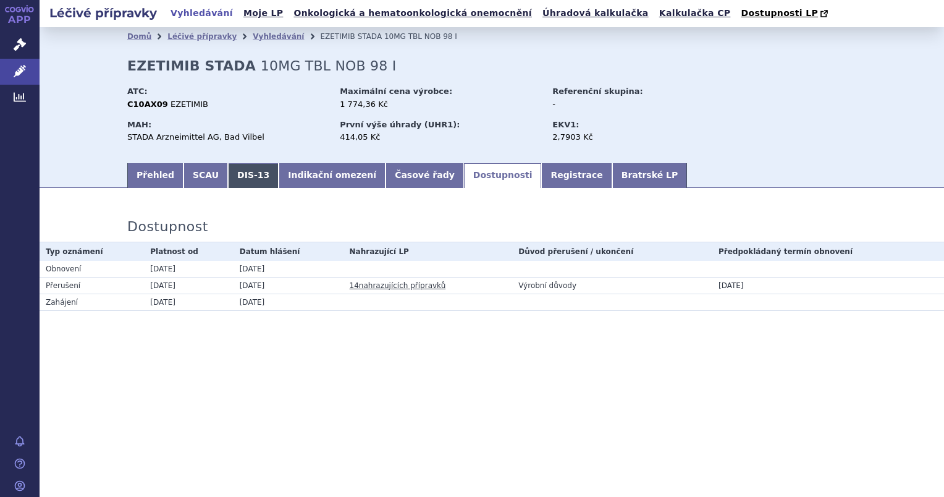
click at [239, 177] on link "DIS-13" at bounding box center [253, 175] width 51 height 25
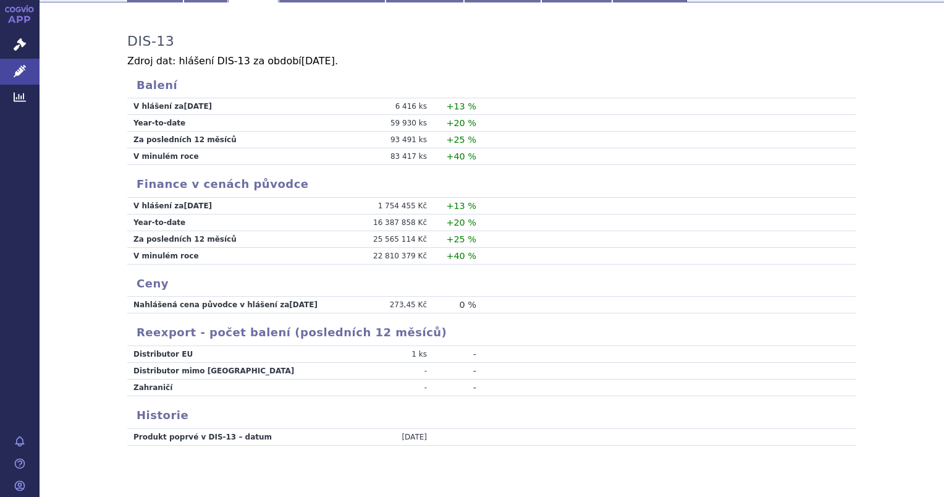
scroll to position [206, 0]
